Goal: Contribute content: Add original content to the website for others to see

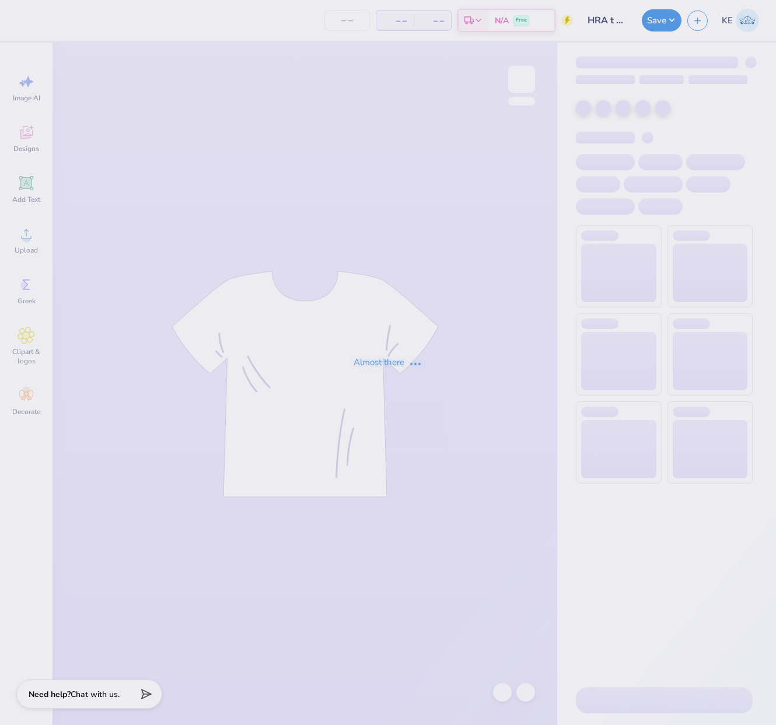
type input "HRA t shirt idea 1"
type input "24"
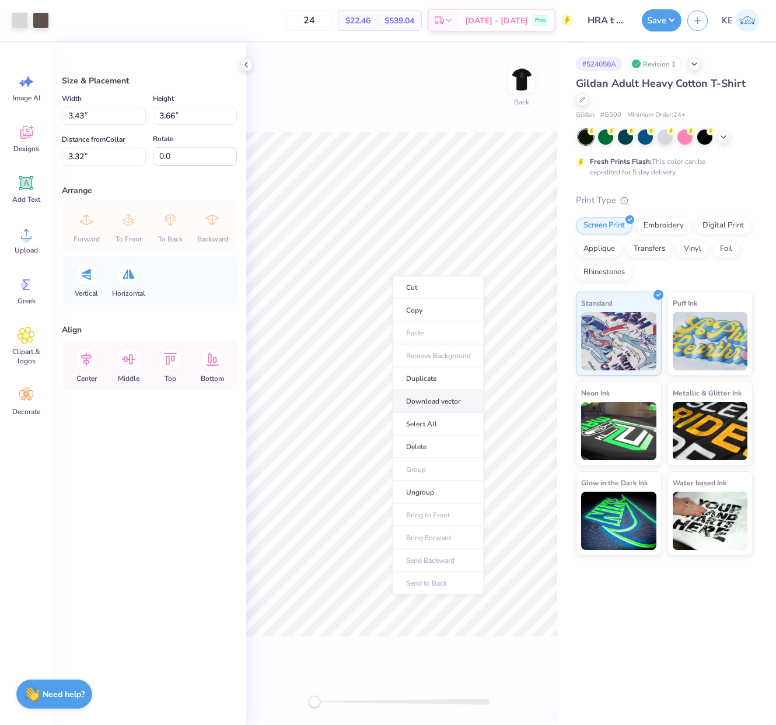
click at [440, 404] on li "Download vector" at bounding box center [439, 401] width 92 height 23
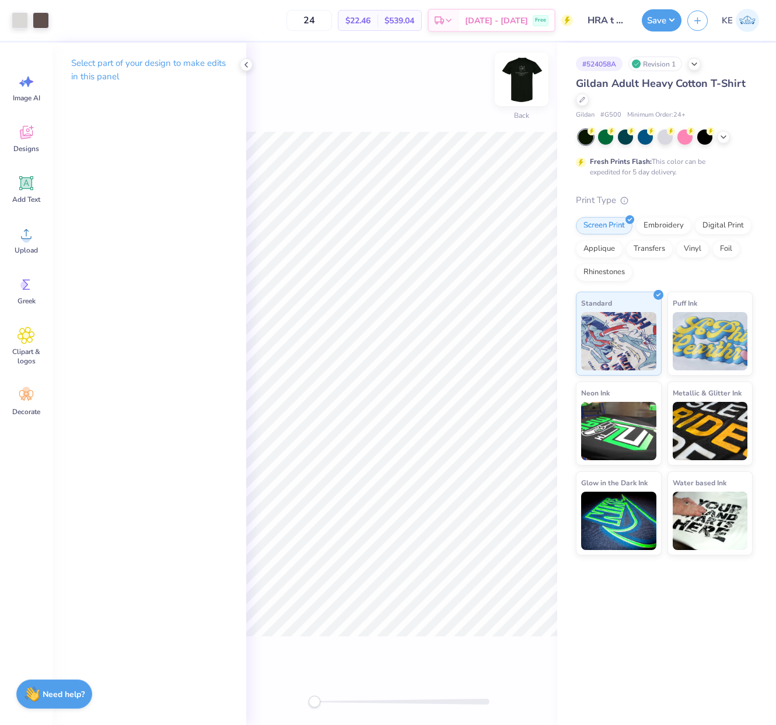
click at [522, 68] on img at bounding box center [521, 79] width 47 height 47
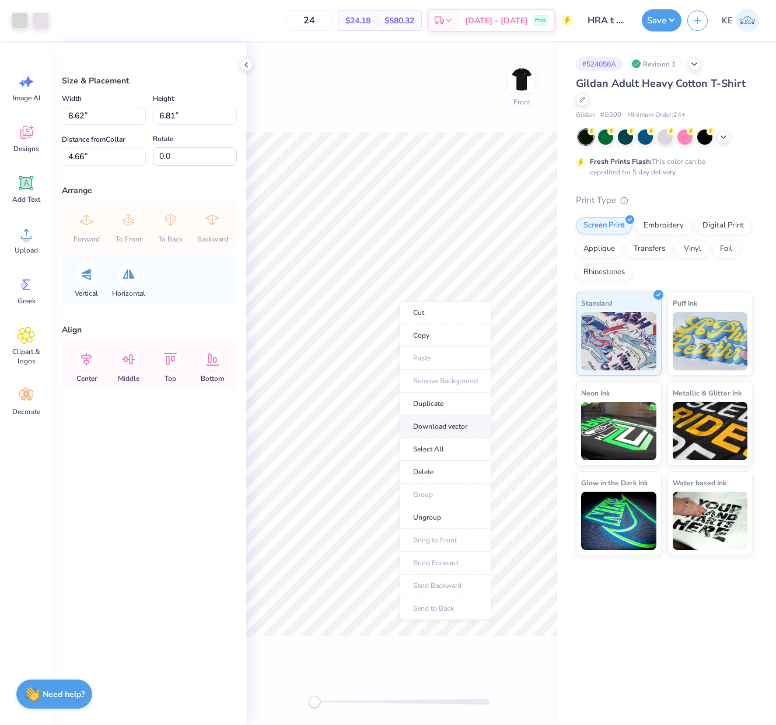
click at [472, 430] on li "Download vector" at bounding box center [446, 426] width 92 height 23
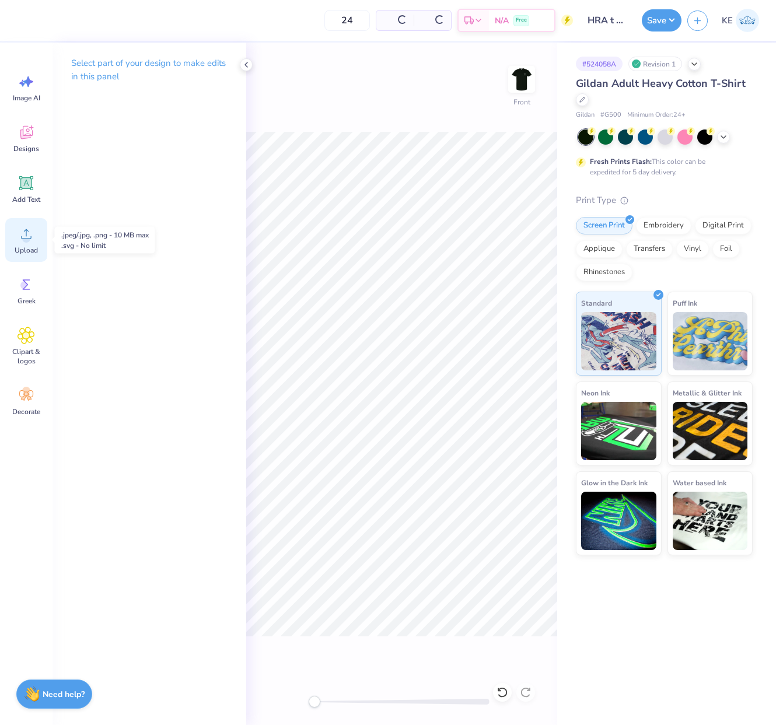
click at [22, 243] on div "Upload" at bounding box center [26, 240] width 42 height 44
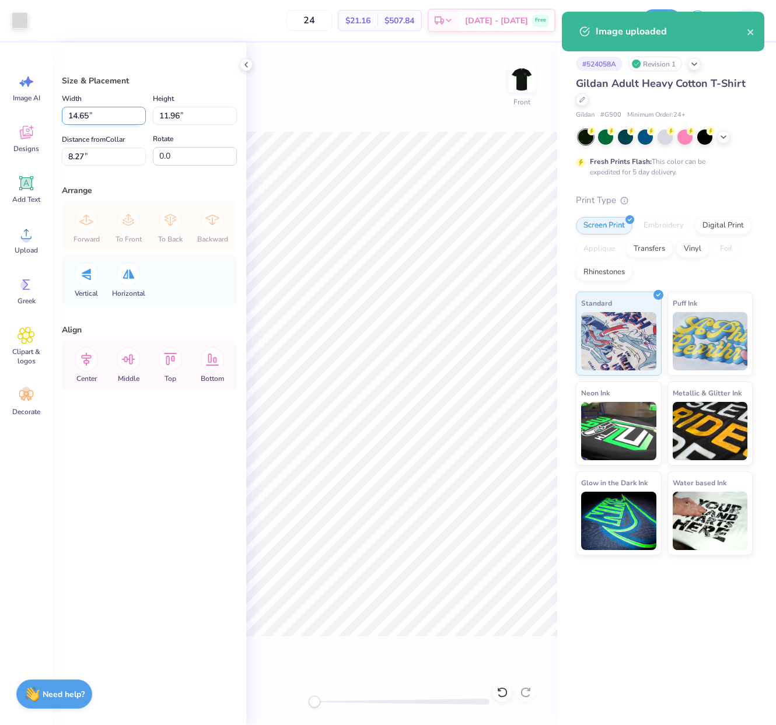
click at [86, 114] on input "14.65" at bounding box center [104, 116] width 84 height 18
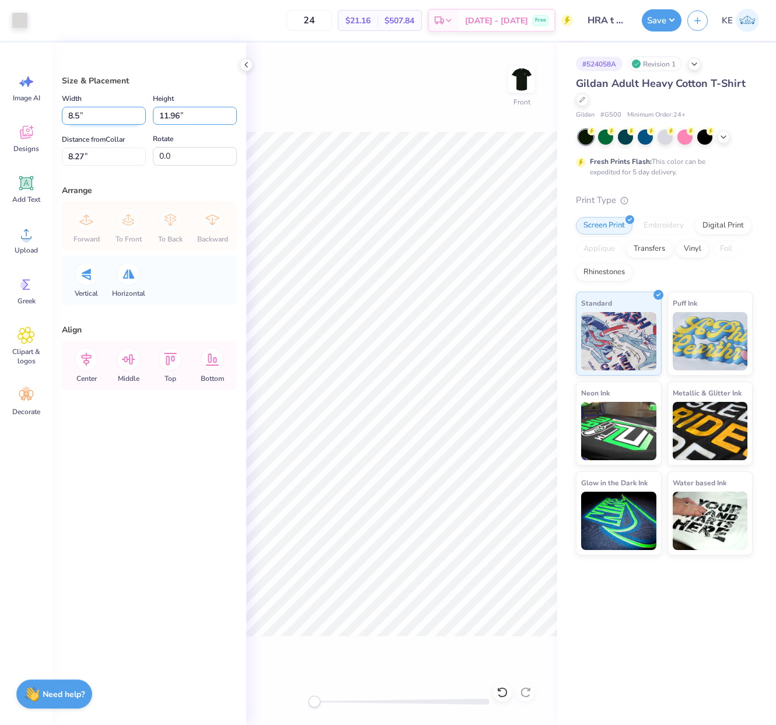
type input "8.50"
type input "6.94"
type input "10.78"
click at [86, 149] on input "10.78" at bounding box center [104, 157] width 84 height 18
type input "3"
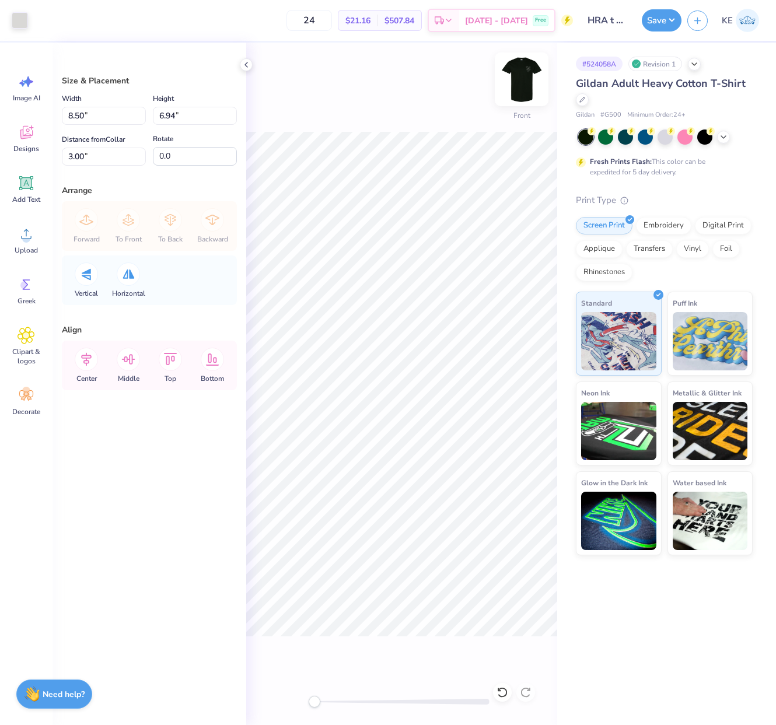
click at [523, 78] on img at bounding box center [521, 79] width 47 height 47
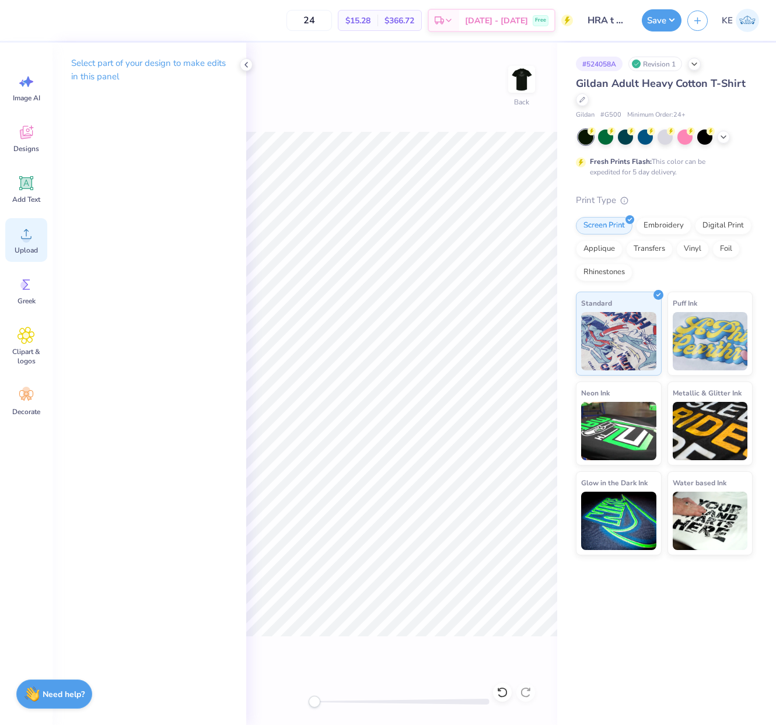
click at [25, 249] on span "Upload" at bounding box center [26, 250] width 23 height 9
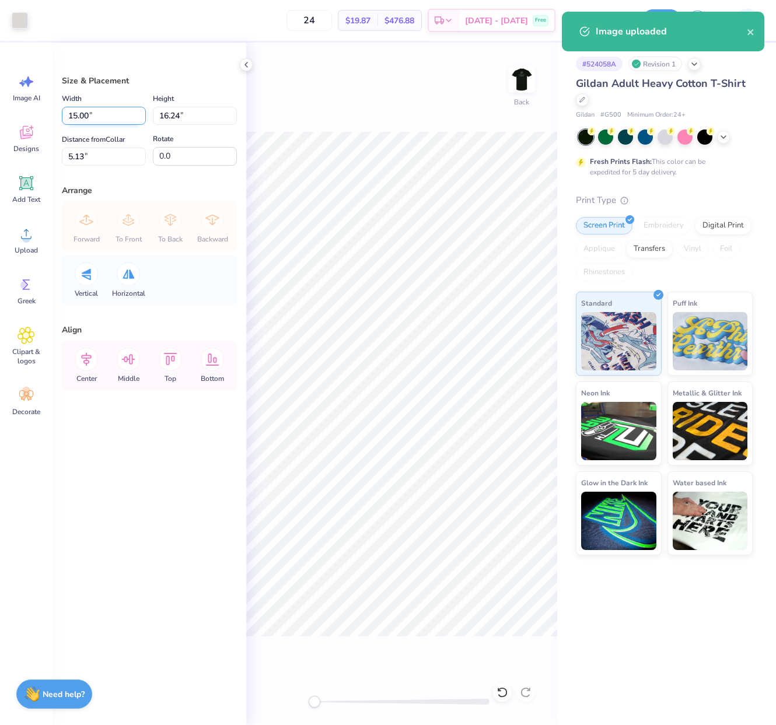
click at [83, 114] on input "15.00" at bounding box center [104, 116] width 84 height 18
type input "3"
type input "3.25"
type input "3.00"
type input "3"
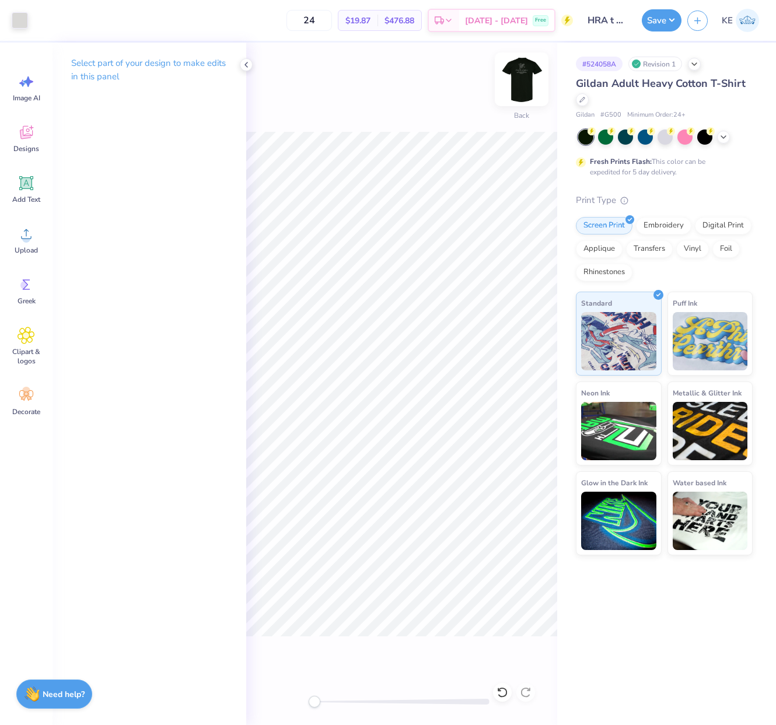
click at [526, 92] on img at bounding box center [521, 79] width 47 height 47
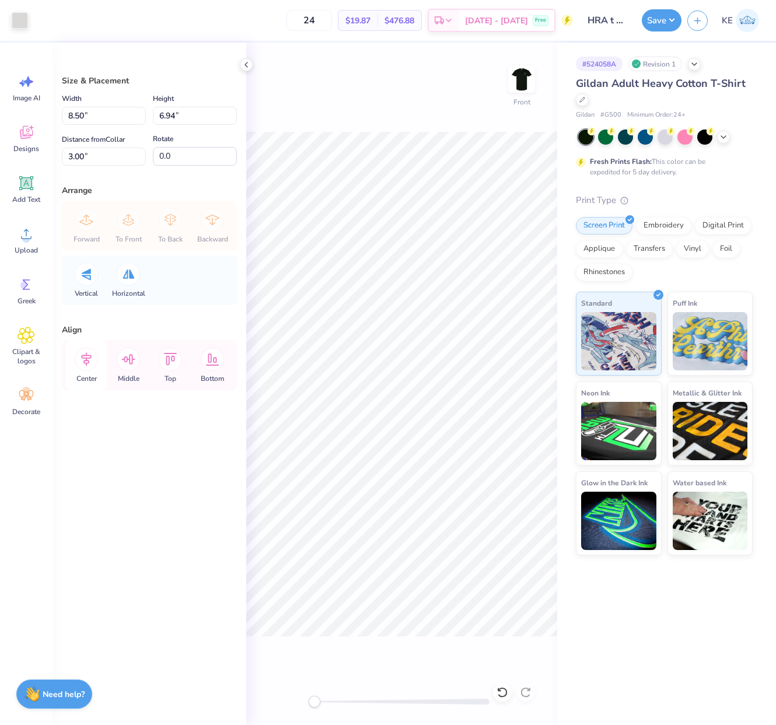
click at [82, 360] on icon at bounding box center [86, 359] width 23 height 23
click at [666, 15] on button "Save" at bounding box center [662, 19] width 40 height 22
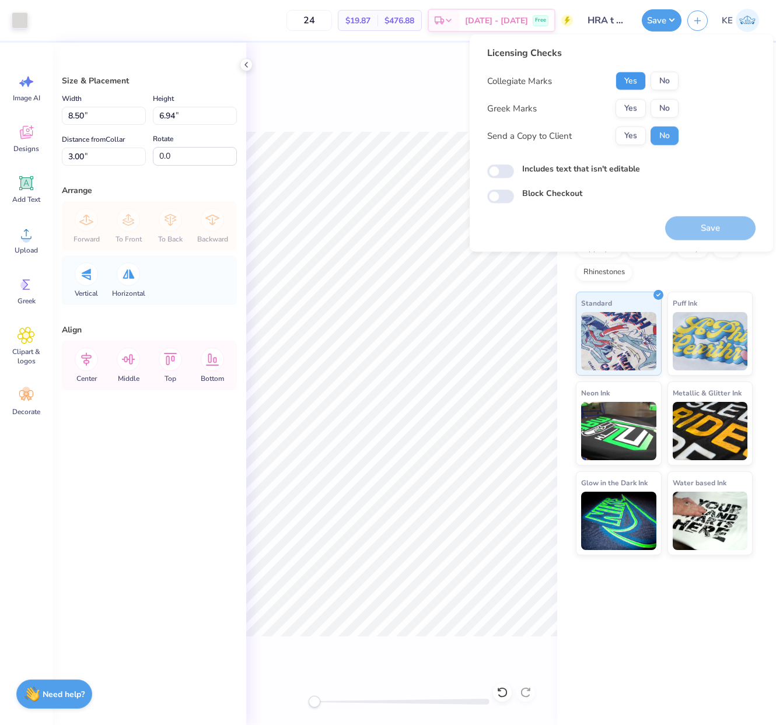
click at [635, 82] on button "Yes" at bounding box center [630, 81] width 30 height 19
click at [669, 108] on button "No" at bounding box center [664, 108] width 28 height 19
click at [705, 226] on button "Save" at bounding box center [710, 228] width 90 height 24
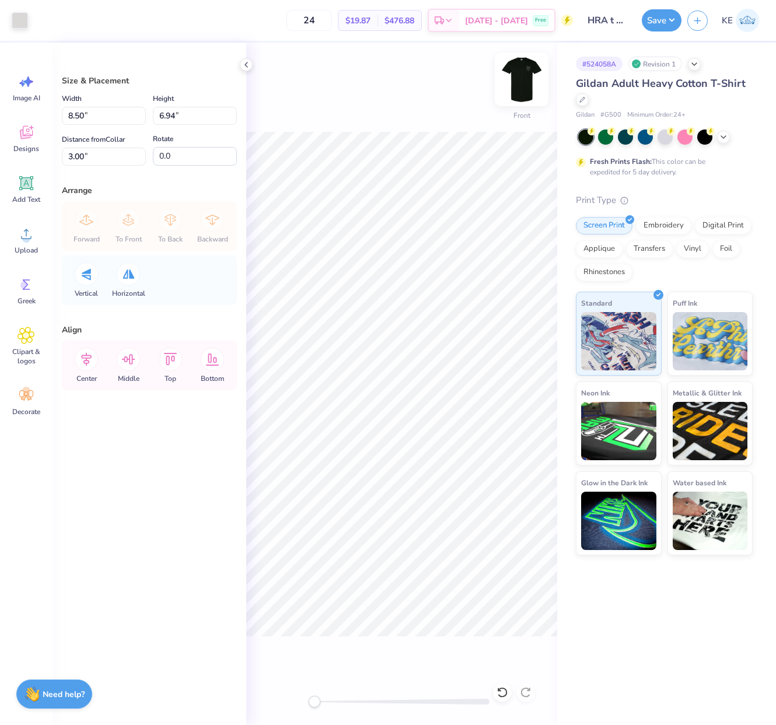
click at [523, 77] on img at bounding box center [521, 79] width 47 height 47
click at [124, 112] on input "3.00" at bounding box center [104, 116] width 84 height 18
click at [202, 121] on input "3.25" at bounding box center [195, 116] width 84 height 18
type input "3.5"
type input "3.23"
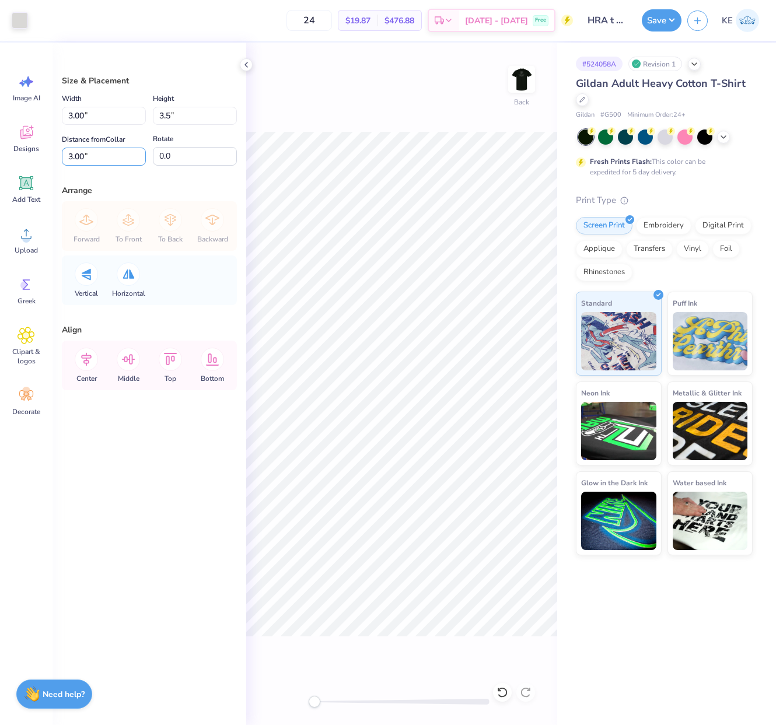
type input "3.50"
click at [109, 153] on input "2.87" at bounding box center [104, 157] width 84 height 18
type input "3"
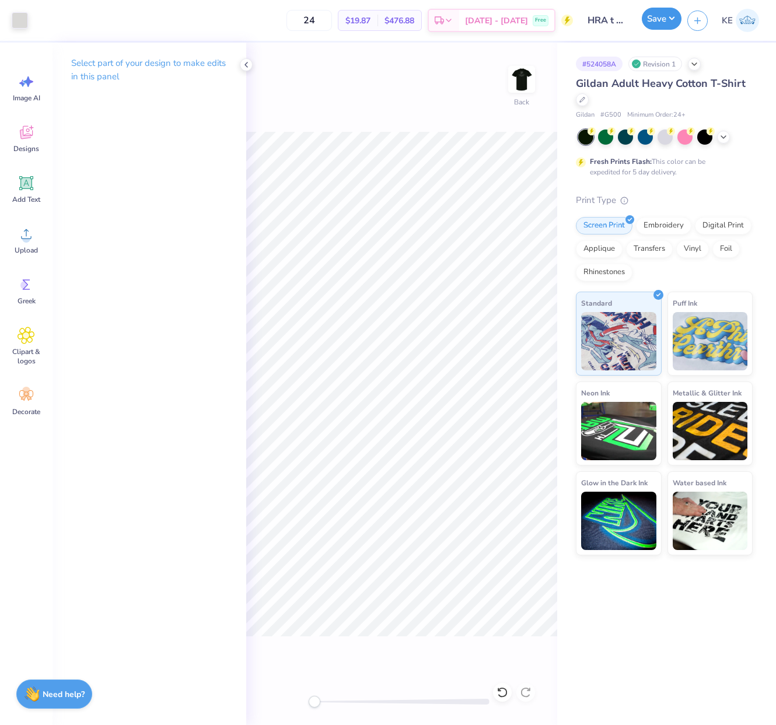
click at [666, 20] on button "Save" at bounding box center [662, 19] width 40 height 22
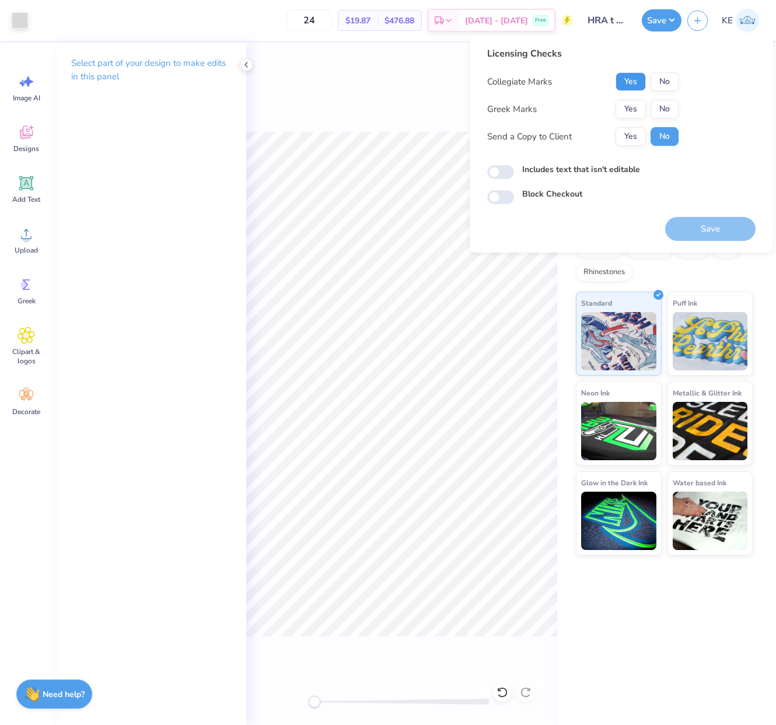
click at [631, 79] on button "Yes" at bounding box center [630, 81] width 30 height 19
click at [661, 113] on button "No" at bounding box center [664, 109] width 28 height 19
click at [722, 227] on button "Save" at bounding box center [710, 229] width 90 height 24
